Goal: Navigation & Orientation: Go to known website

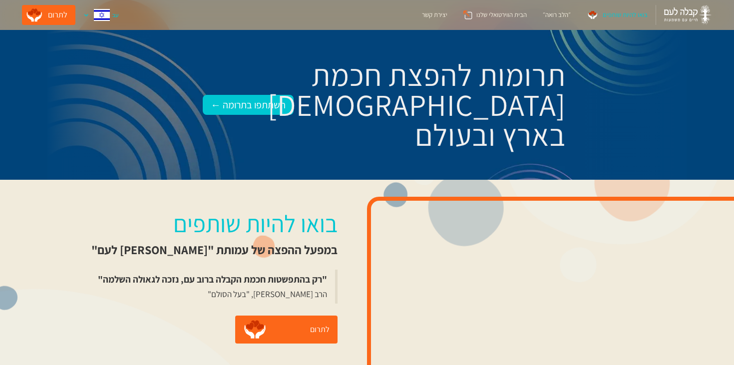
click at [86, 14] on div at bounding box center [85, 14] width 5 height 5
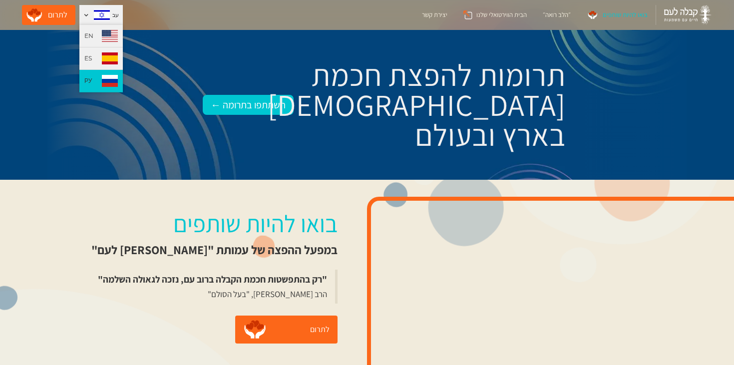
click at [100, 85] on link "РУ" at bounding box center [100, 81] width 43 height 22
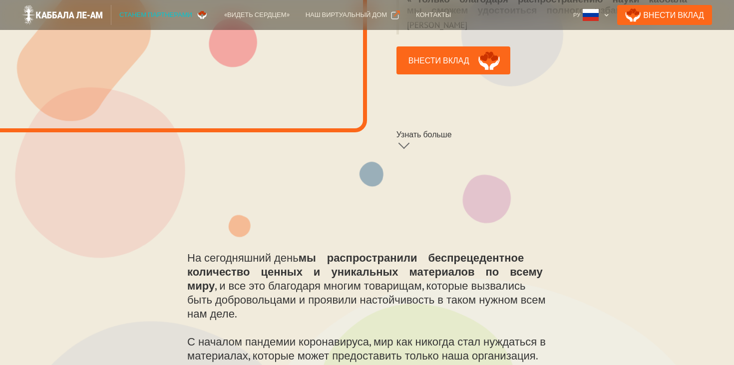
scroll to position [351, 0]
